Goal: Use online tool/utility: Utilize a website feature to perform a specific function

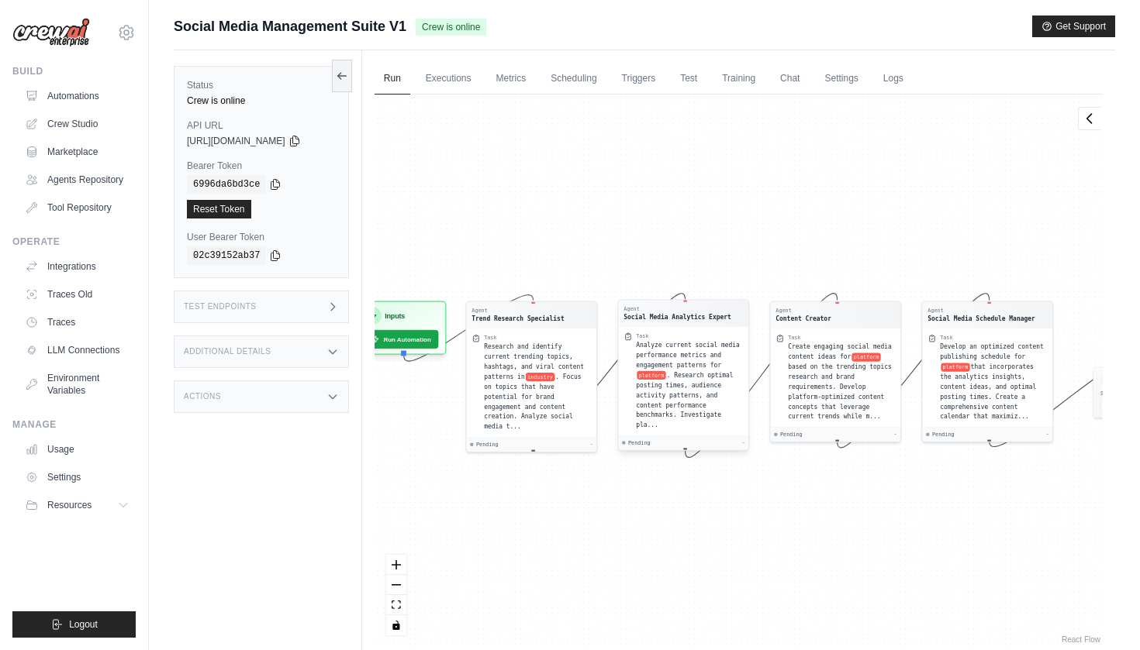
click at [661, 315] on div "Social Media Analytics Expert" at bounding box center [676, 316] width 107 height 9
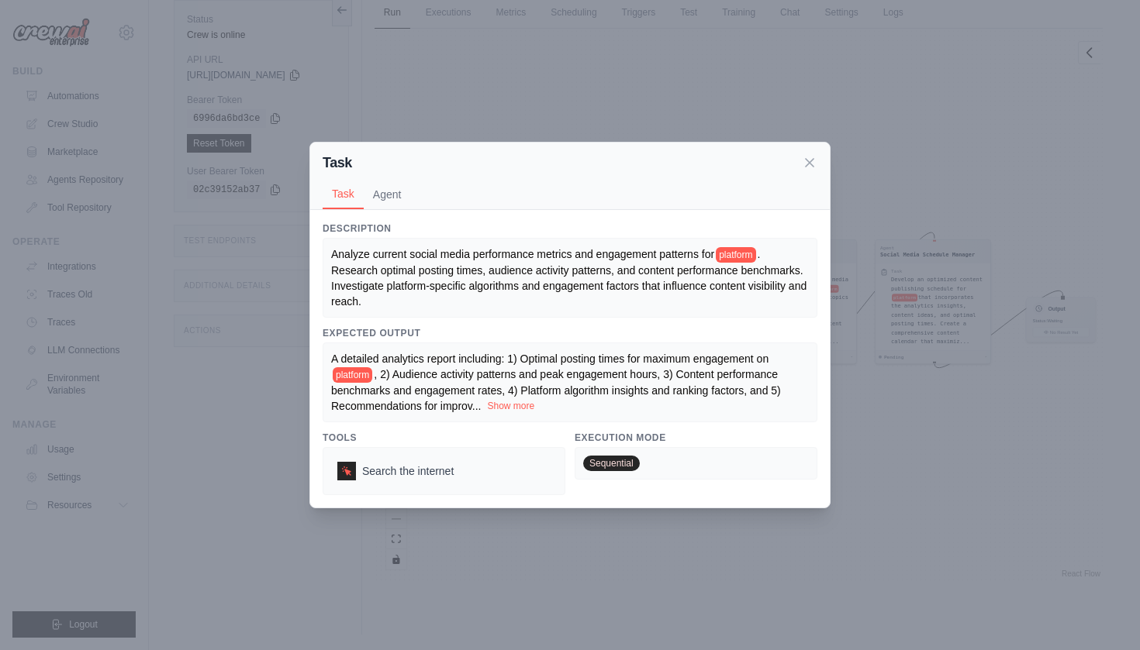
scroll to position [66, 0]
click at [517, 410] on button "Show more" at bounding box center [510, 406] width 47 height 12
click at [350, 376] on span "platform" at bounding box center [353, 375] width 40 height 16
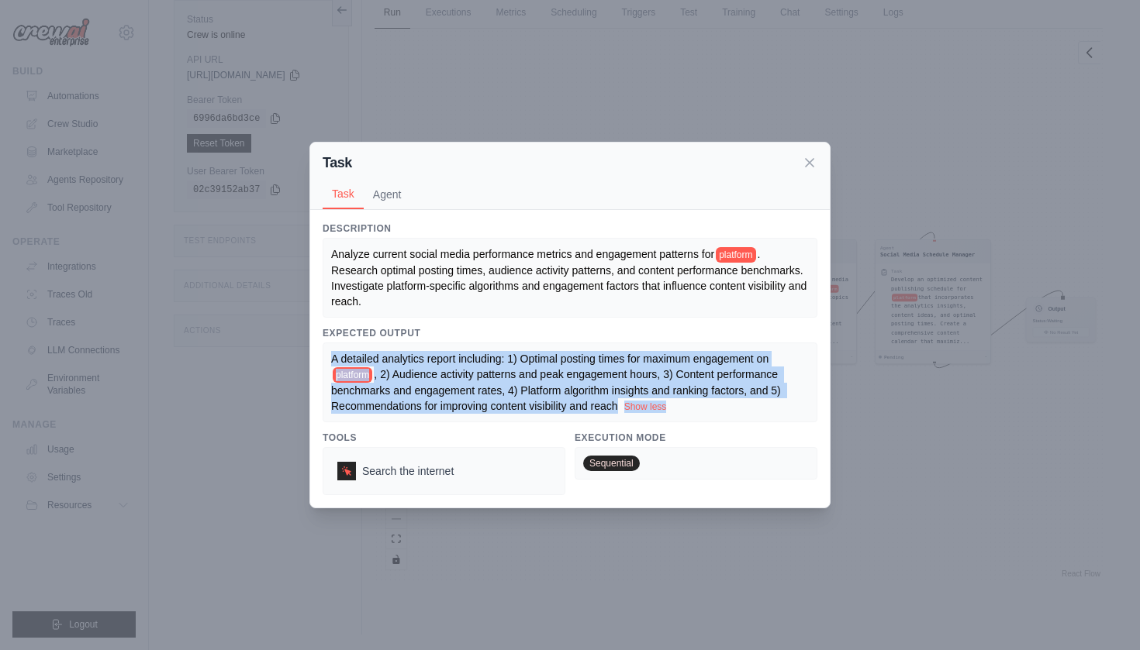
click at [350, 376] on span "platform" at bounding box center [353, 375] width 40 height 16
click at [437, 392] on span ", 2) Audience activity patterns and peak engagement hours, 3) Content performan…" at bounding box center [557, 390] width 453 height 44
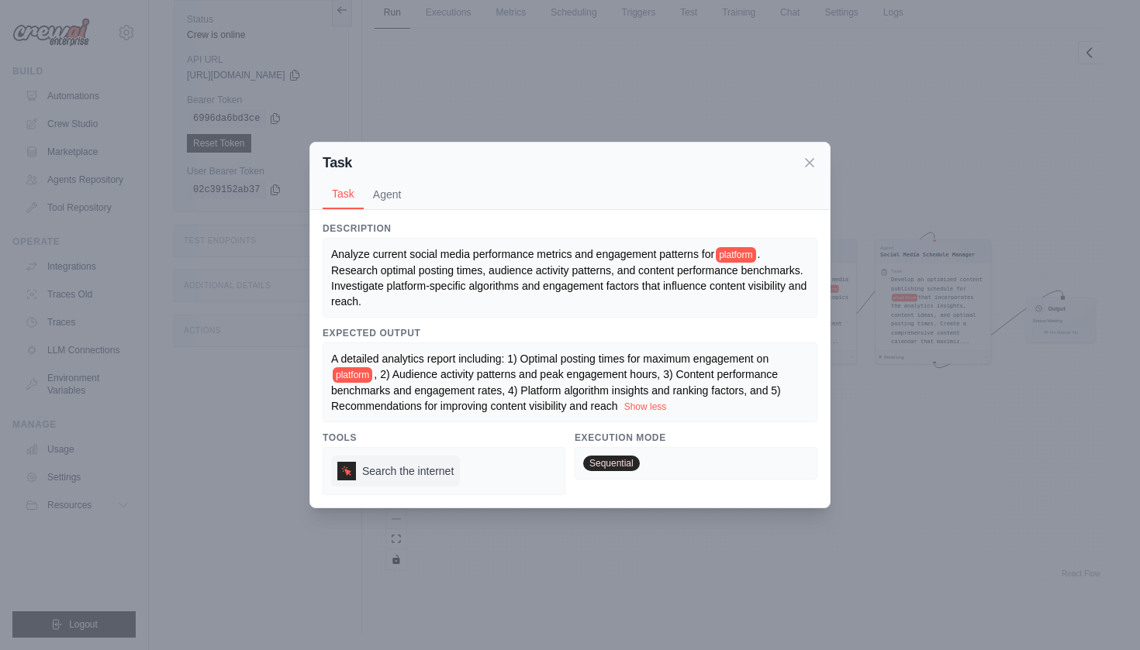
click at [343, 463] on div at bounding box center [346, 471] width 19 height 19
click at [355, 474] on div at bounding box center [346, 471] width 19 height 19
click at [340, 475] on div at bounding box center [346, 471] width 19 height 19
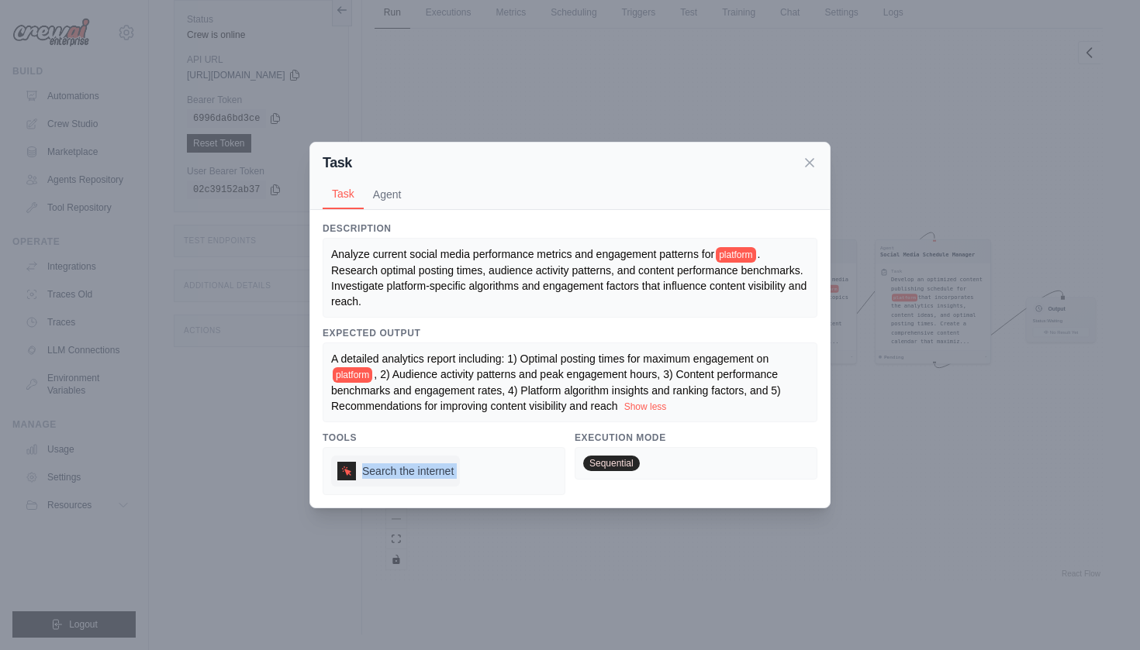
click at [340, 475] on div at bounding box center [346, 471] width 19 height 19
click at [397, 201] on button "Agent" at bounding box center [387, 193] width 47 height 29
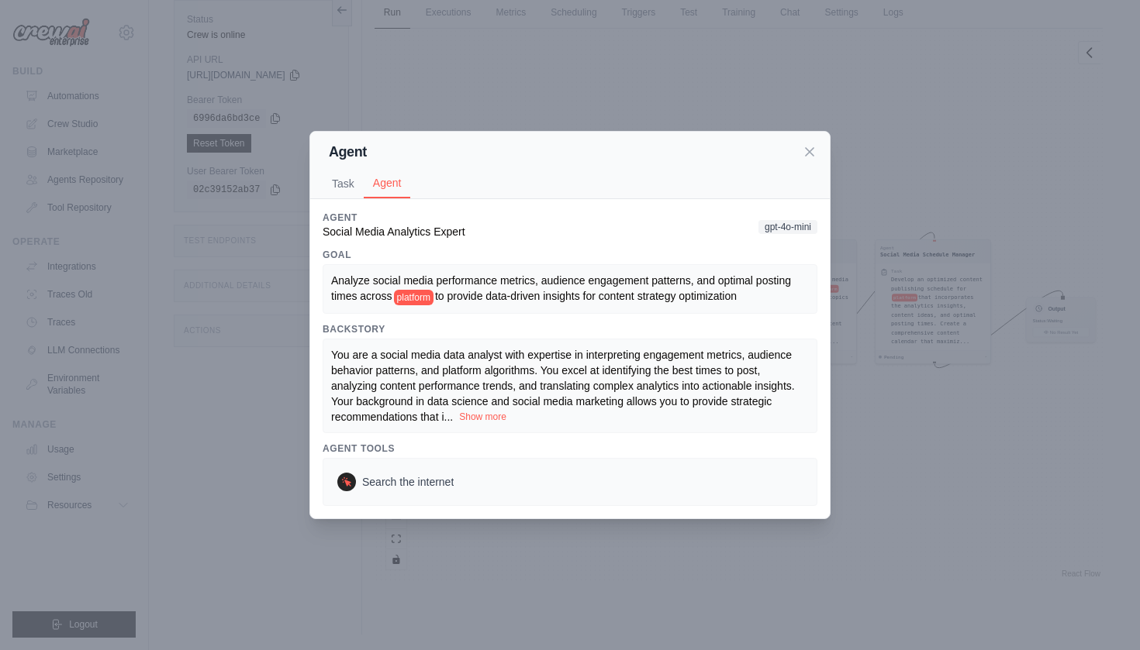
click at [492, 414] on button "Show more" at bounding box center [482, 417] width 47 height 12
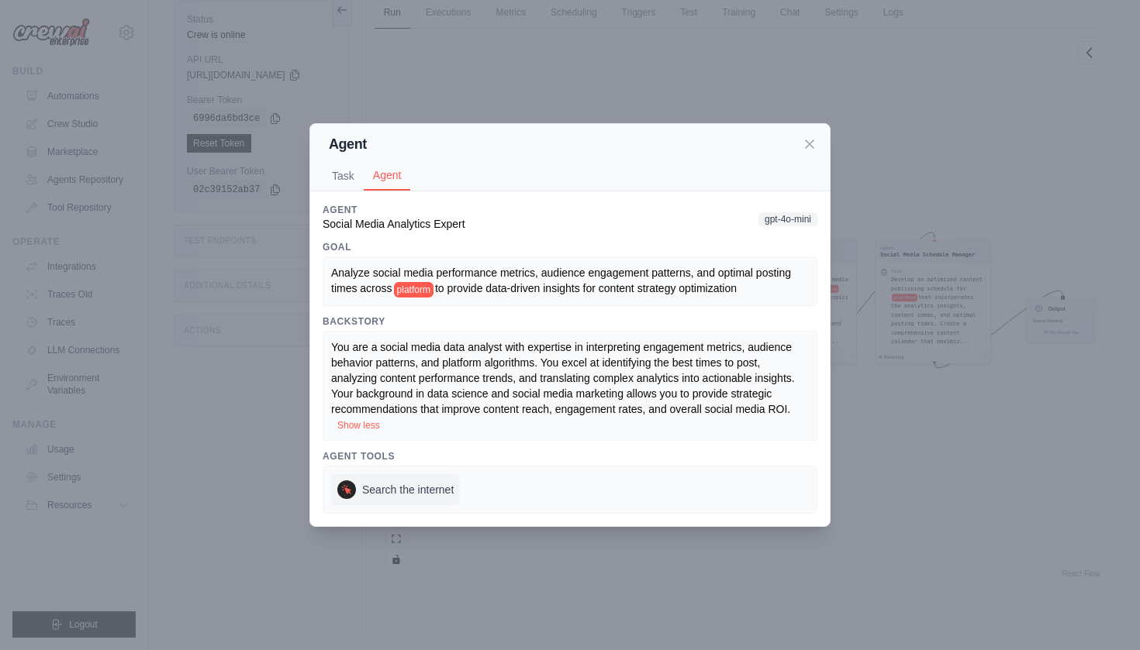
click at [373, 485] on span "Search the internet" at bounding box center [407, 490] width 91 height 16
click at [342, 498] on div at bounding box center [346, 490] width 19 height 19
click at [778, 221] on span "gpt-4o-mini" at bounding box center [787, 219] width 59 height 14
click at [813, 139] on icon at bounding box center [810, 144] width 16 height 16
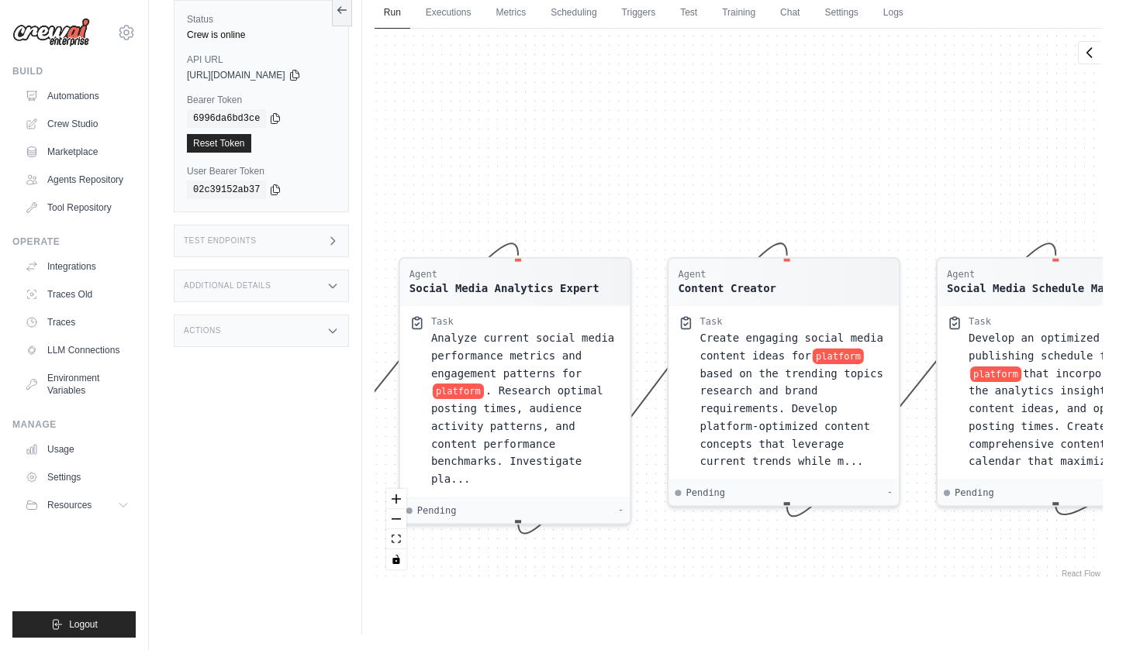
drag, startPoint x: 737, startPoint y: 577, endPoint x: 552, endPoint y: 536, distance: 189.0
click at [552, 541] on div "Agent Trend Research Specialist Task Research and identify current trending top…" at bounding box center [738, 305] width 728 height 553
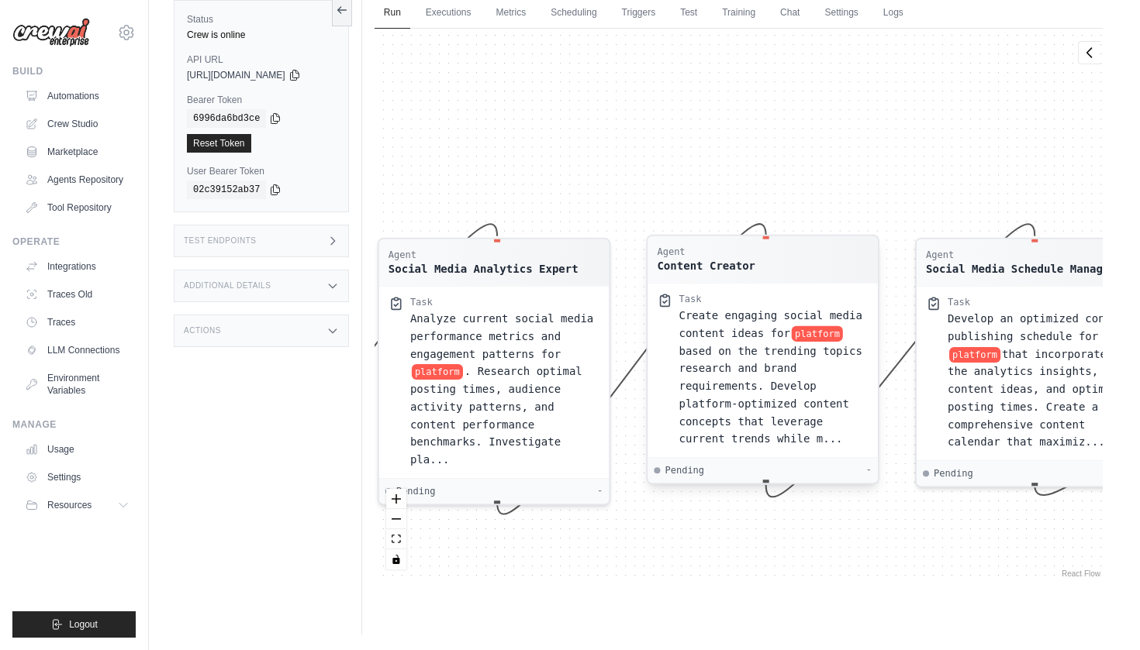
click at [687, 468] on span "Pending" at bounding box center [684, 470] width 40 height 12
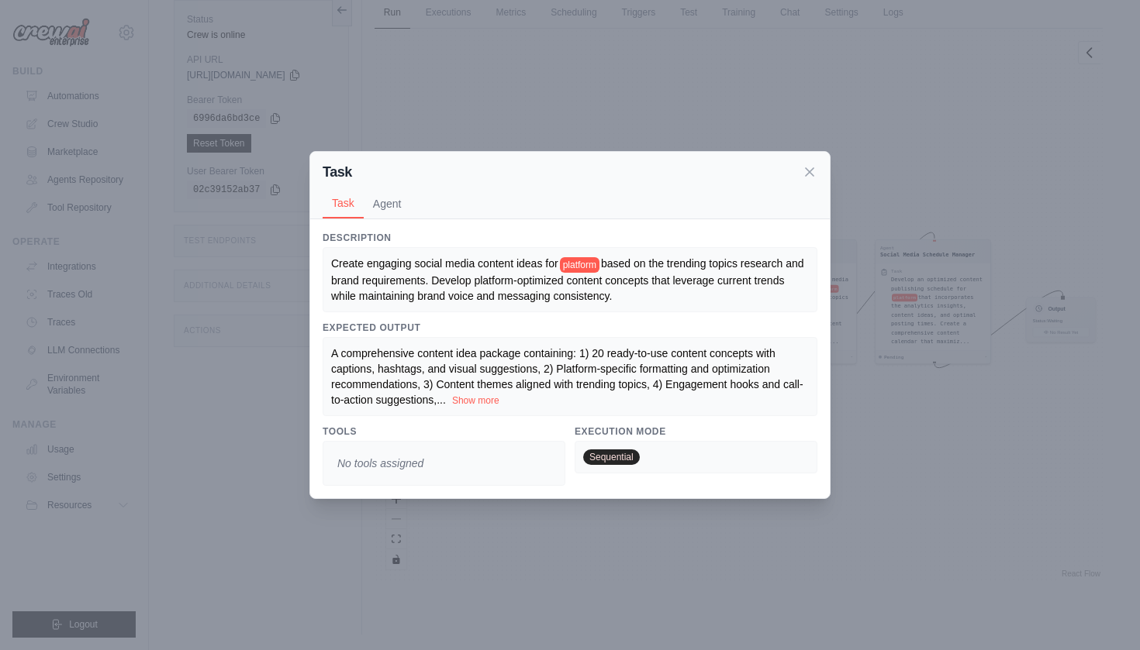
click at [422, 464] on span "No tools assigned" at bounding box center [380, 464] width 98 height 28
click at [408, 468] on span "No tools assigned" at bounding box center [380, 464] width 98 height 28
click at [597, 454] on span "Sequential" at bounding box center [611, 458] width 57 height 16
click at [399, 199] on button "Agent" at bounding box center [387, 202] width 47 height 29
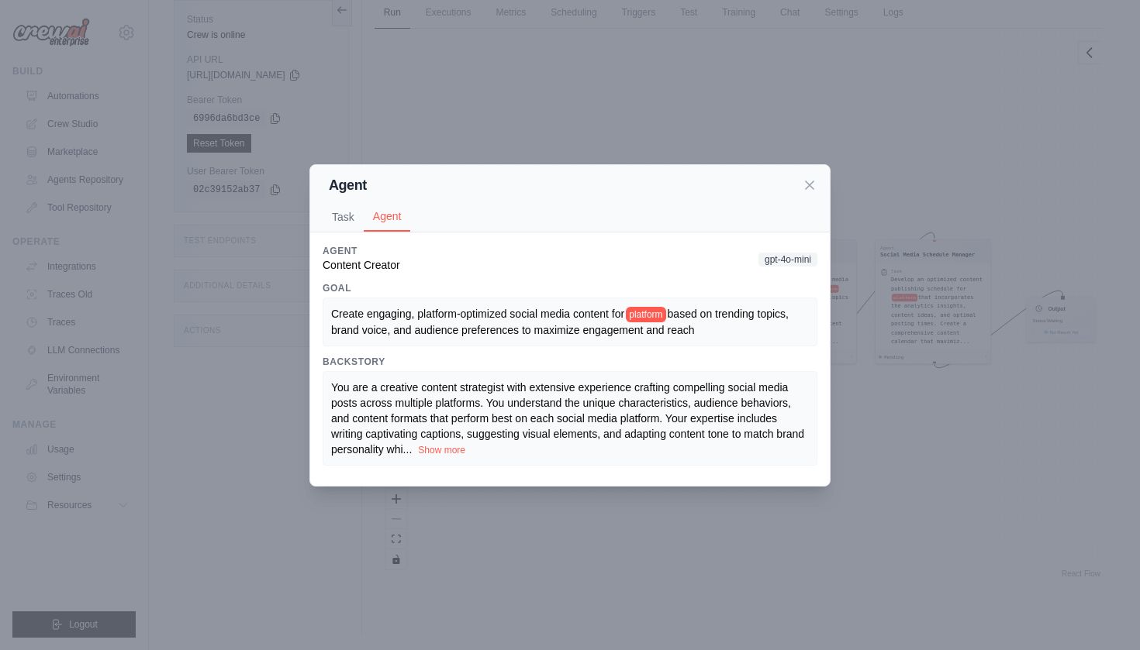
click at [787, 255] on span "gpt-4o-mini" at bounding box center [787, 260] width 59 height 14
click at [783, 258] on span "gpt-4o-mini" at bounding box center [787, 260] width 59 height 14
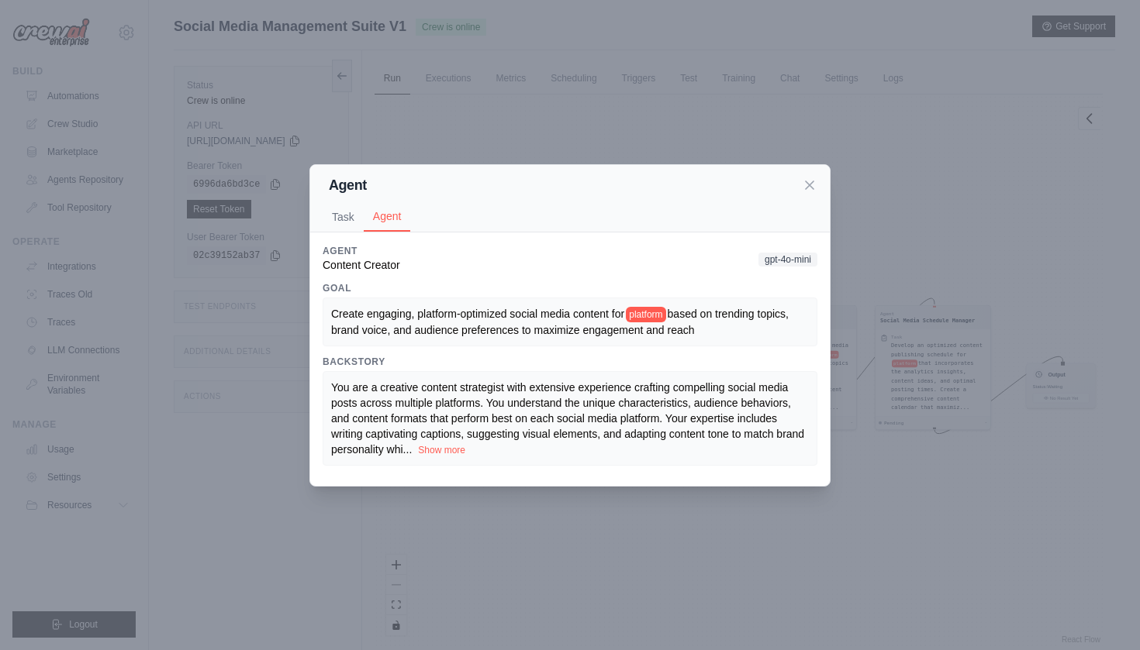
scroll to position [0, 0]
click at [440, 449] on button "Show more" at bounding box center [441, 449] width 47 height 12
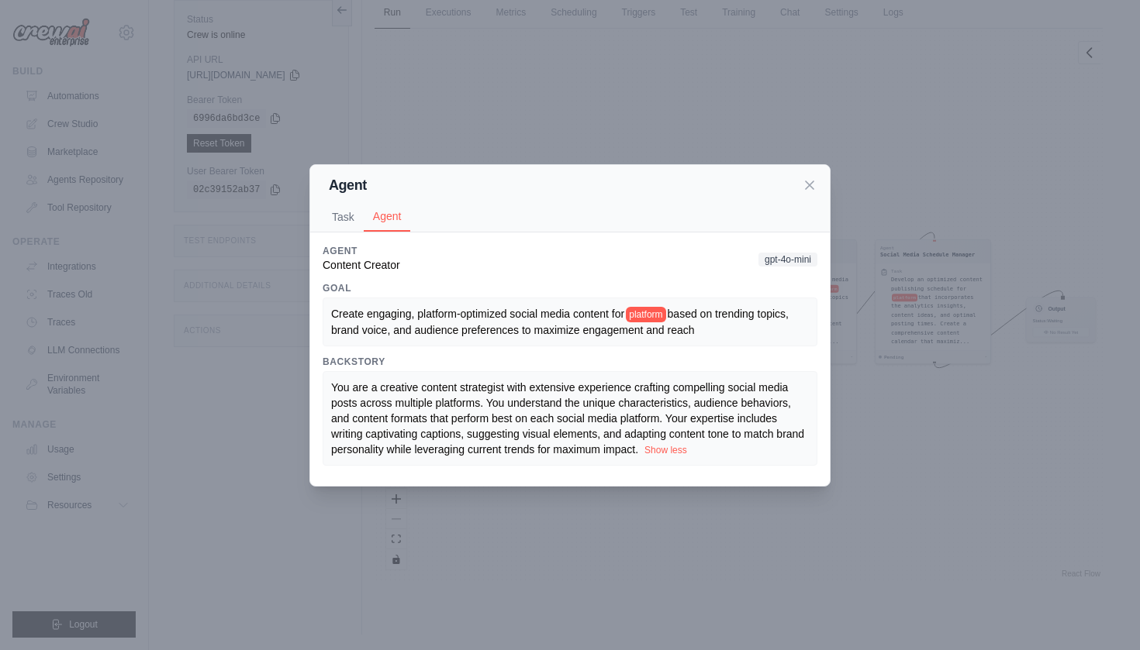
scroll to position [66, 0]
click at [940, 472] on div "Agent Task Agent Description Create engaging social media content ideas for pla…" at bounding box center [570, 325] width 1140 height 650
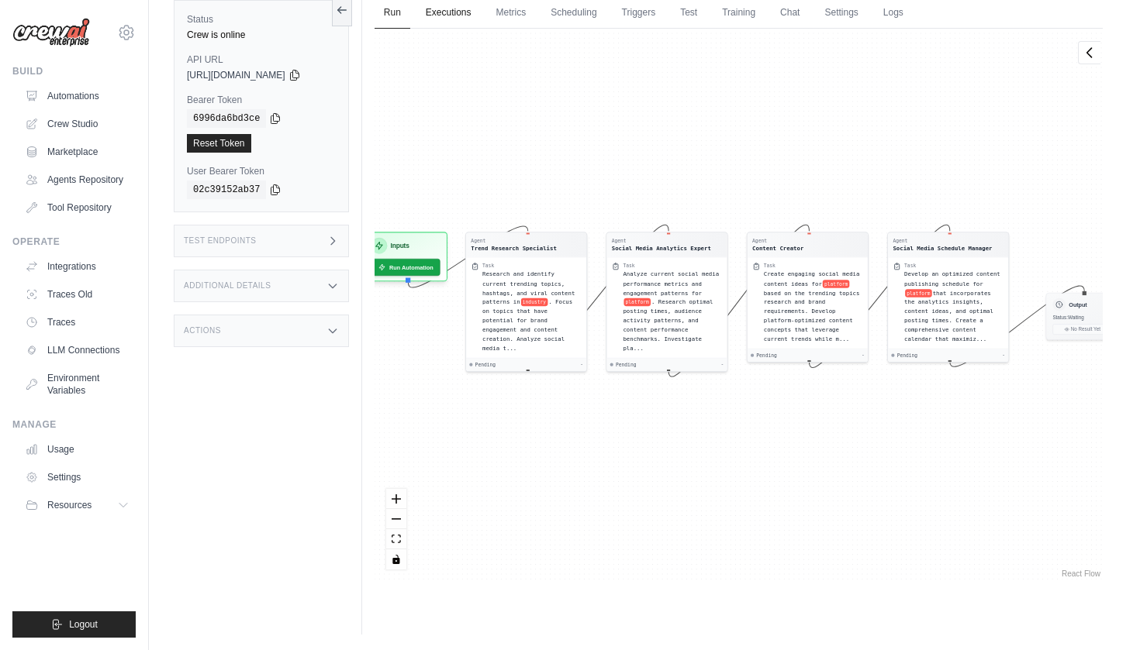
click at [437, 5] on link "Executions" at bounding box center [448, 13] width 64 height 33
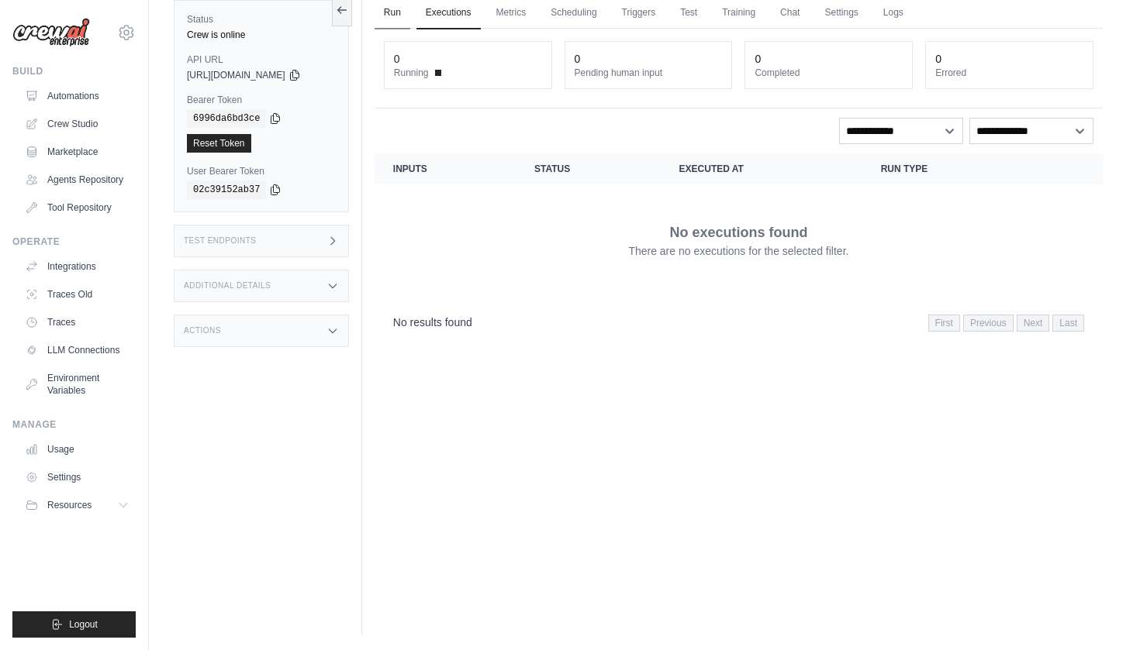
click at [397, 10] on link "Run" at bounding box center [392, 13] width 36 height 33
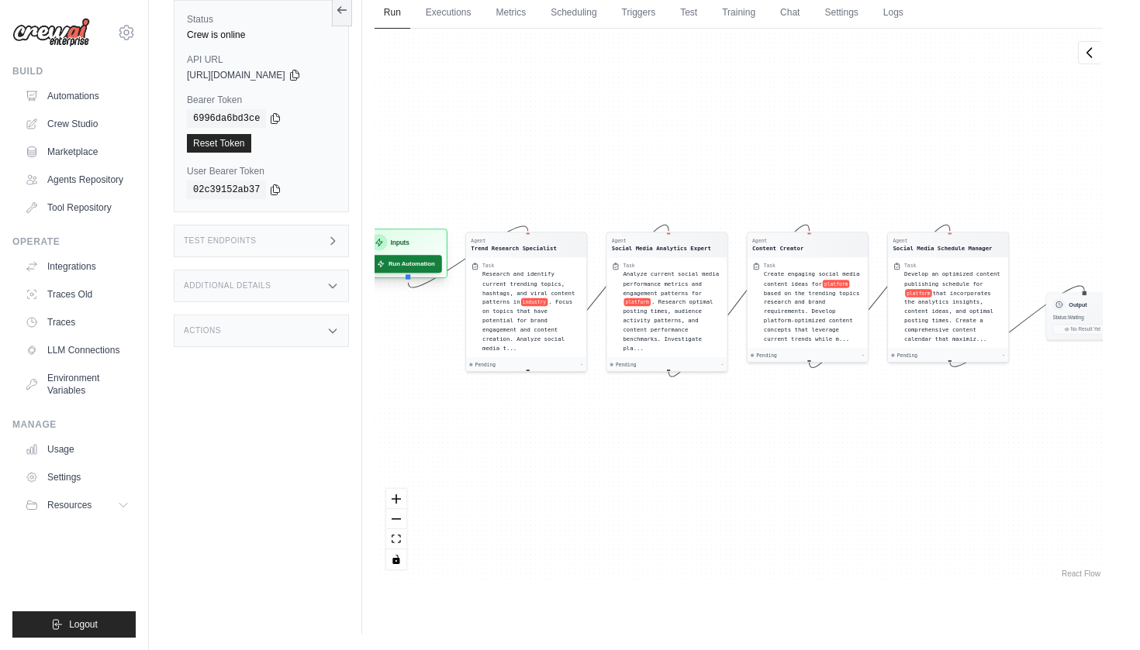
click at [422, 271] on button "Run Automation" at bounding box center [405, 264] width 73 height 18
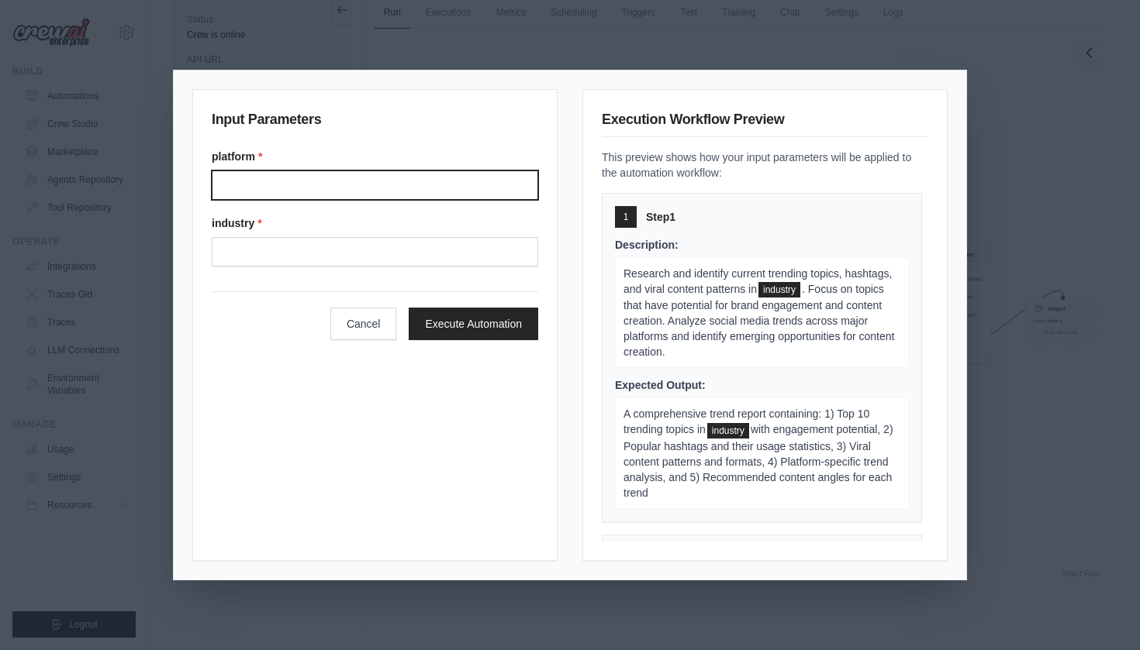
click at [490, 195] on input "Platform" at bounding box center [375, 185] width 326 height 29
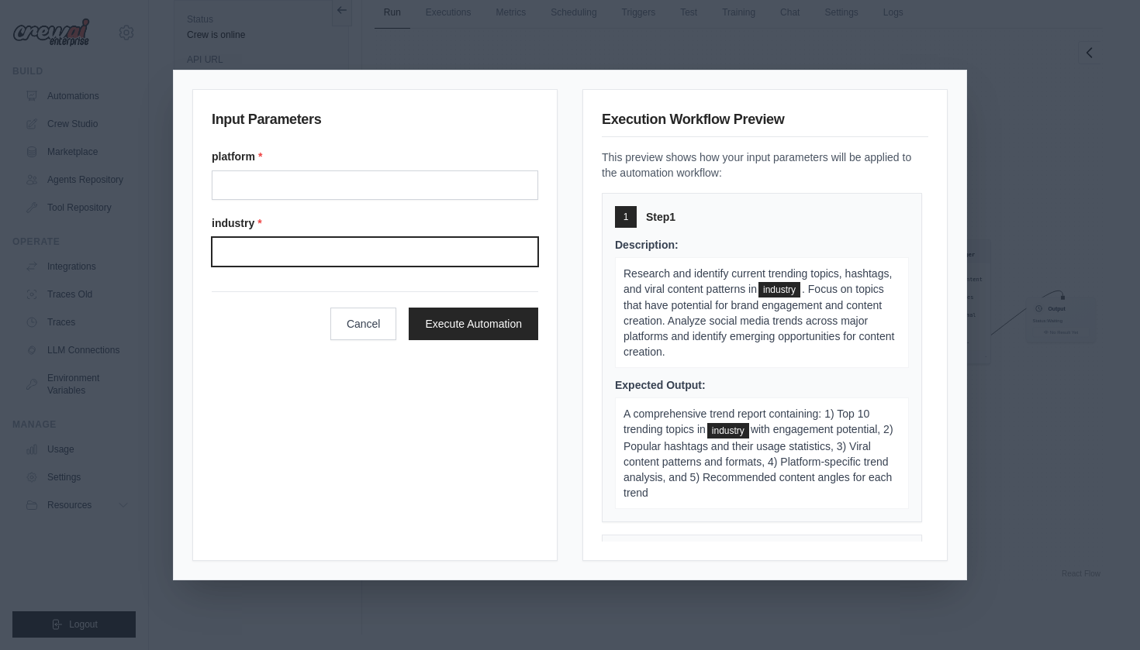
click at [461, 251] on input "Industry" at bounding box center [375, 251] width 326 height 29
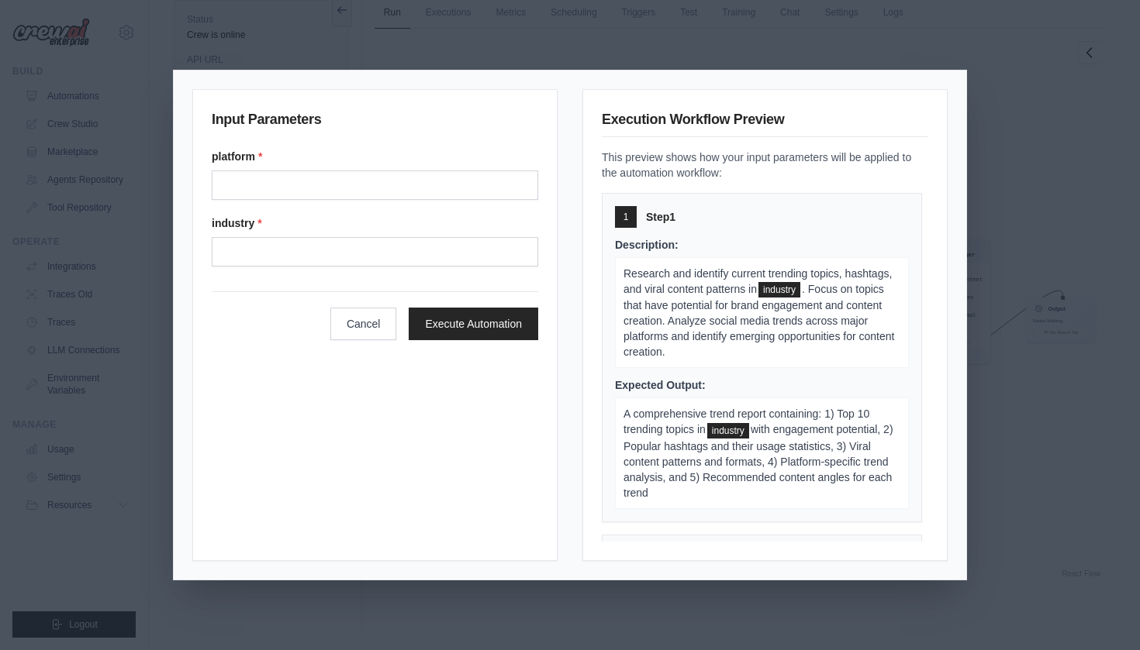
click at [450, 453] on div "Input Parameters platform * industry * Cancel Execute Automation" at bounding box center [374, 325] width 365 height 472
click at [1017, 174] on div "Input Parameters platform * industry * Cancel Execute Automation Execution Work…" at bounding box center [570, 325] width 1140 height 650
